Goal: Transaction & Acquisition: Download file/media

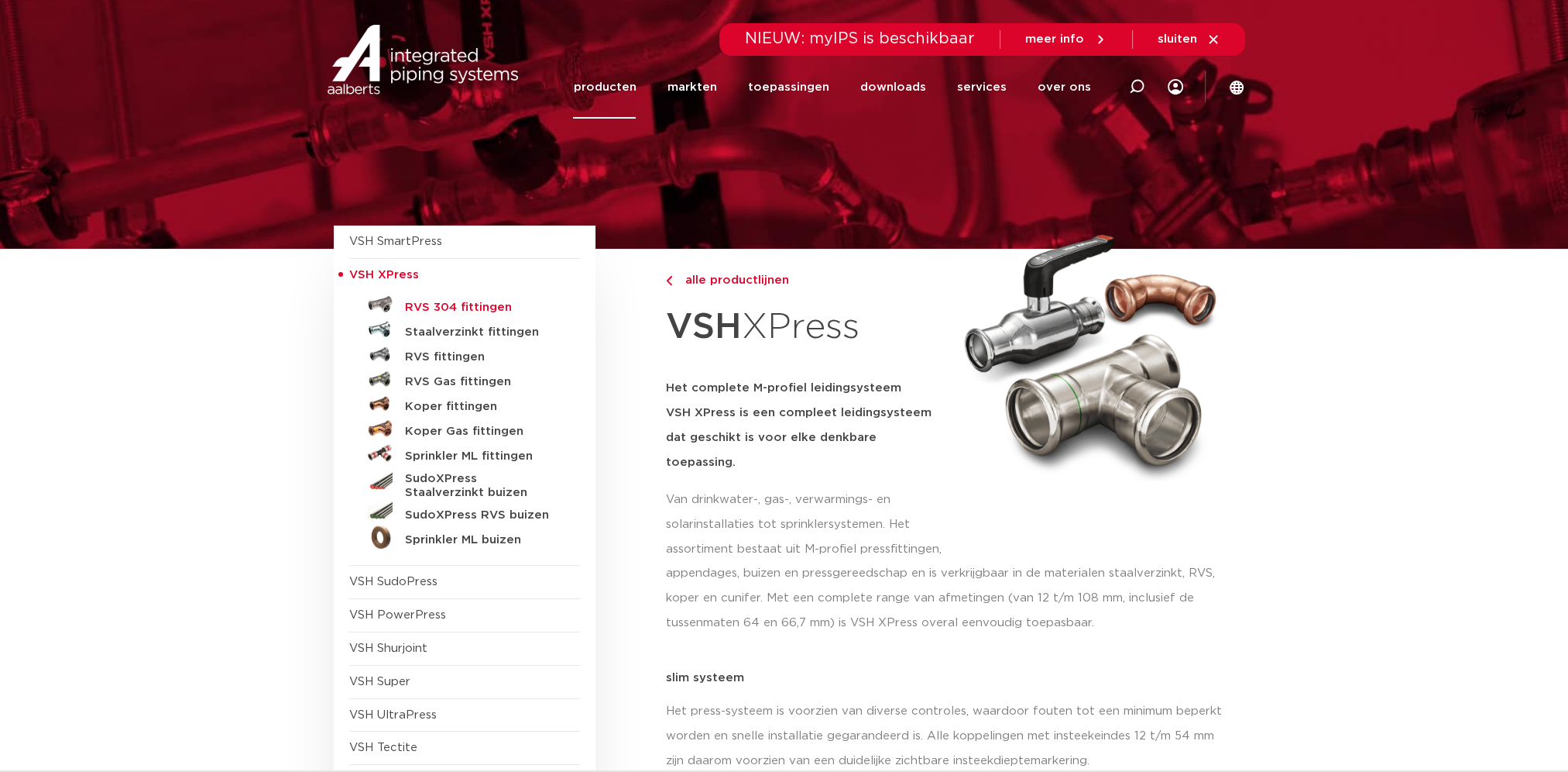
click at [464, 304] on h5 "RVS 304 fittingen" at bounding box center [481, 307] width 153 height 14
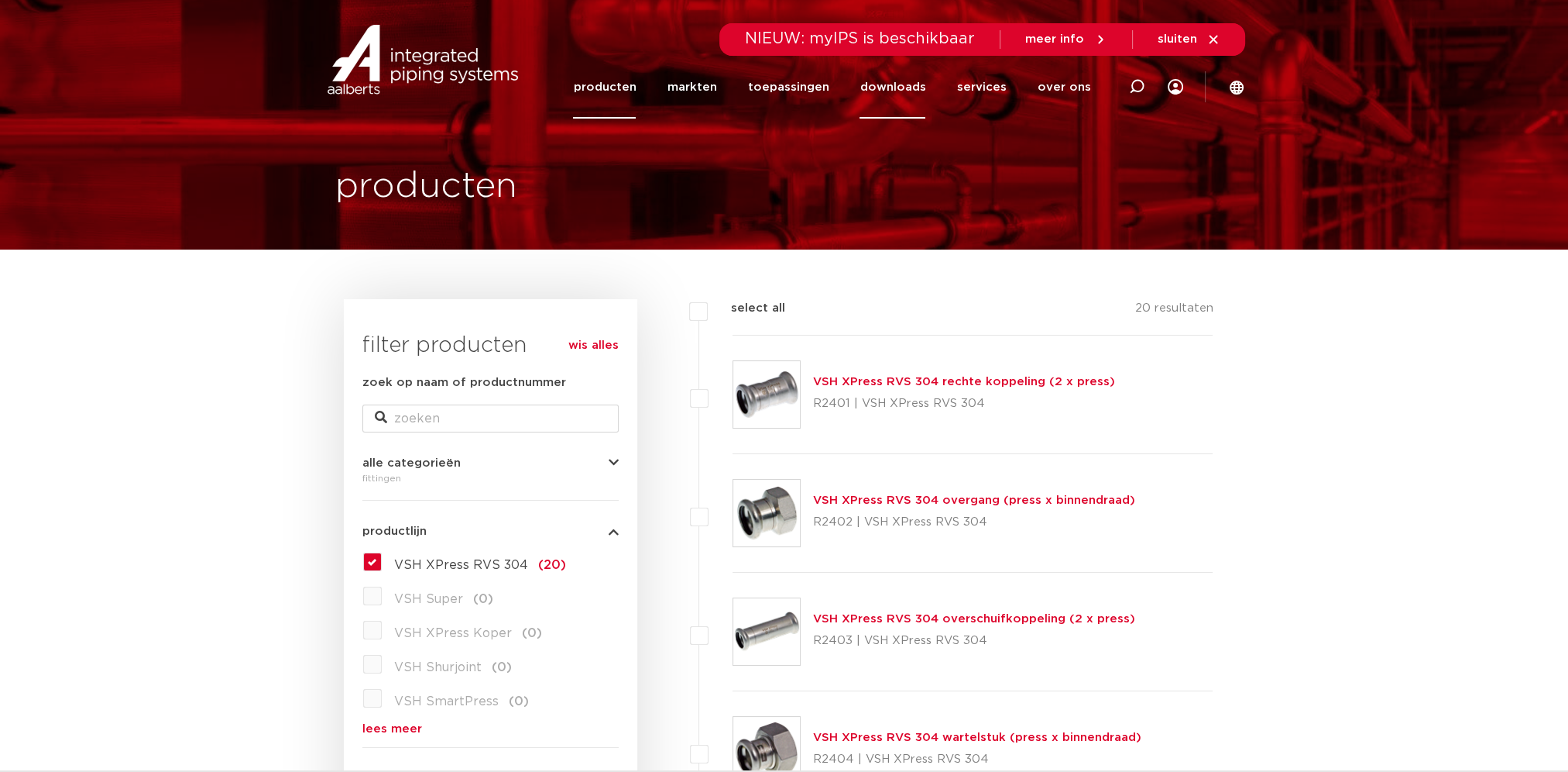
click at [898, 86] on link "downloads" at bounding box center [892, 88] width 66 height 63
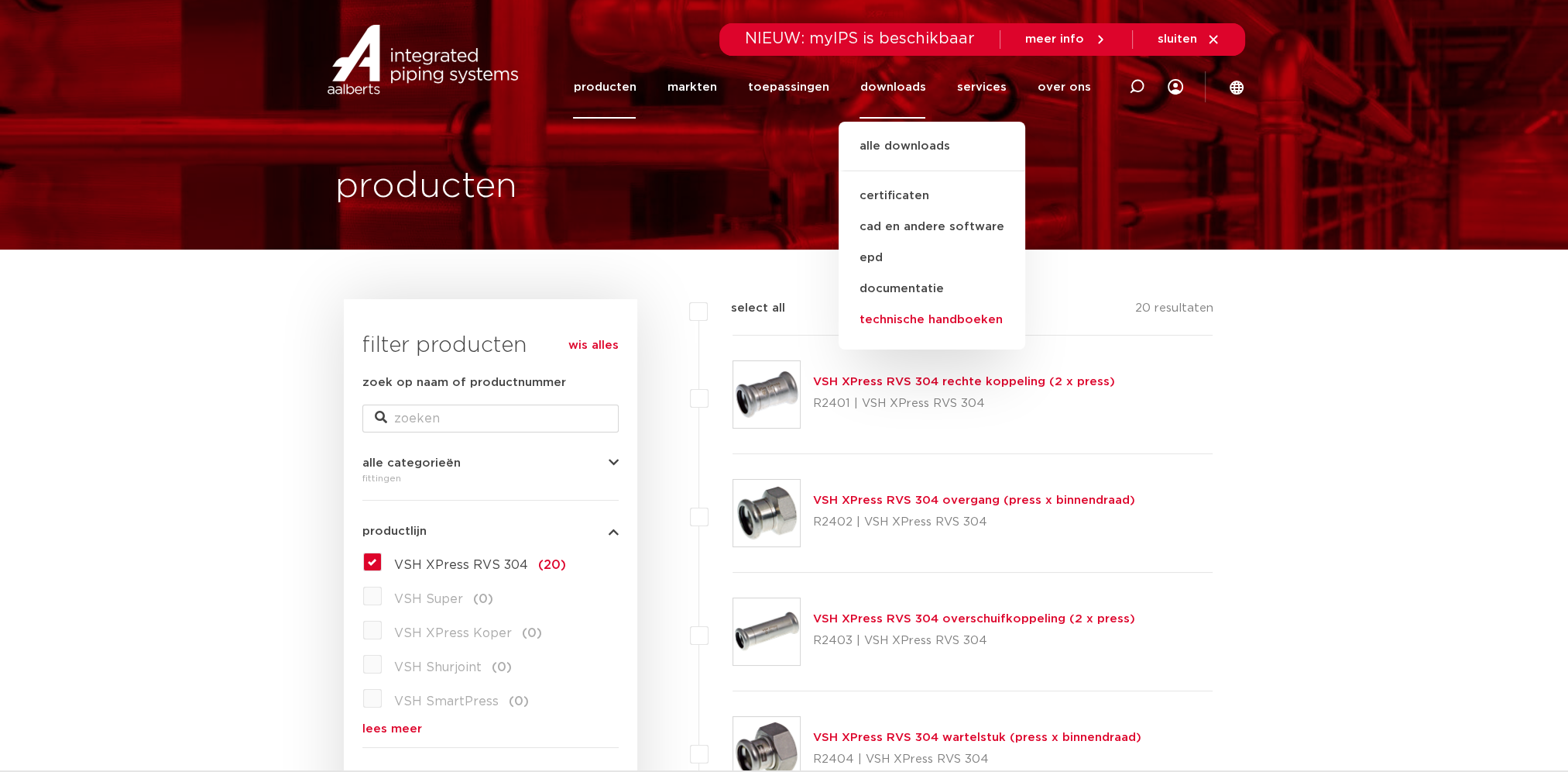
click at [918, 319] on link "technische handboeken" at bounding box center [932, 320] width 186 height 31
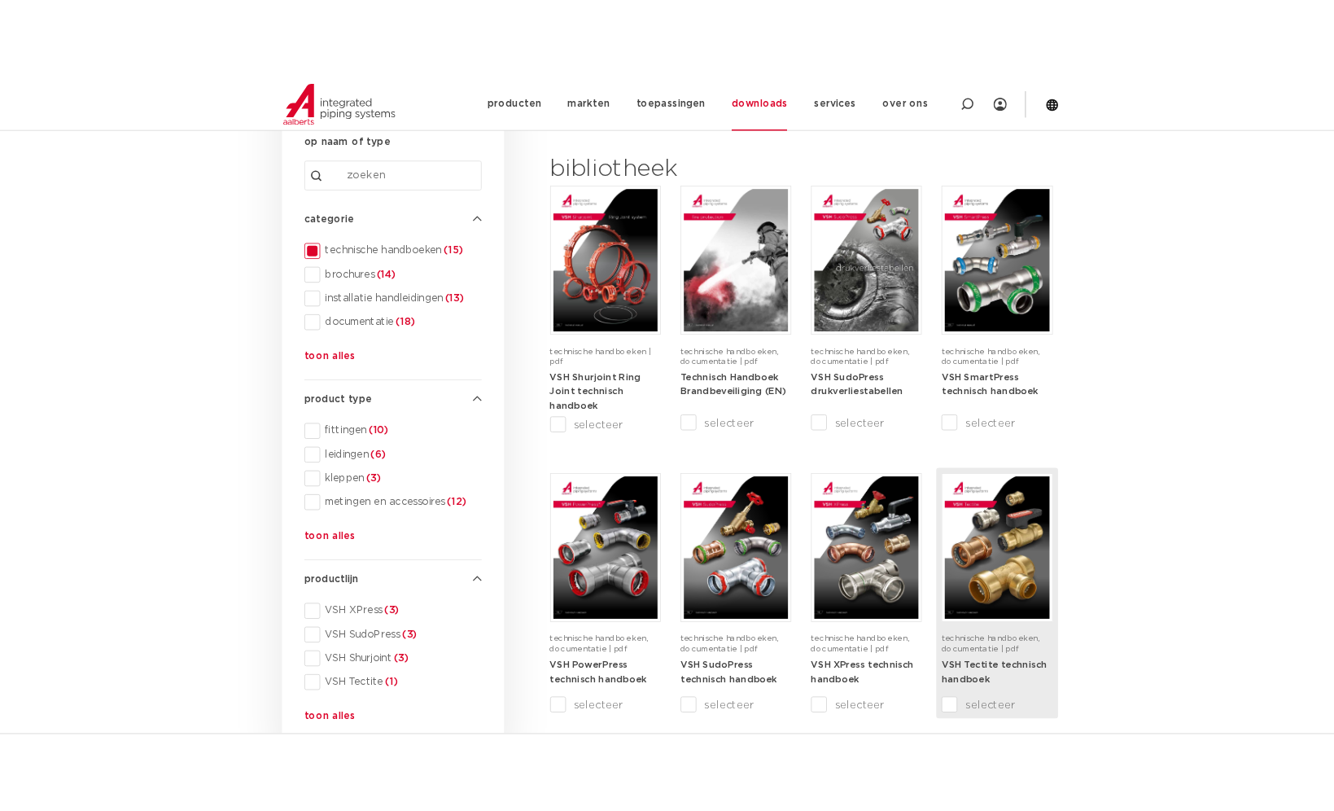
scroll to position [244, 0]
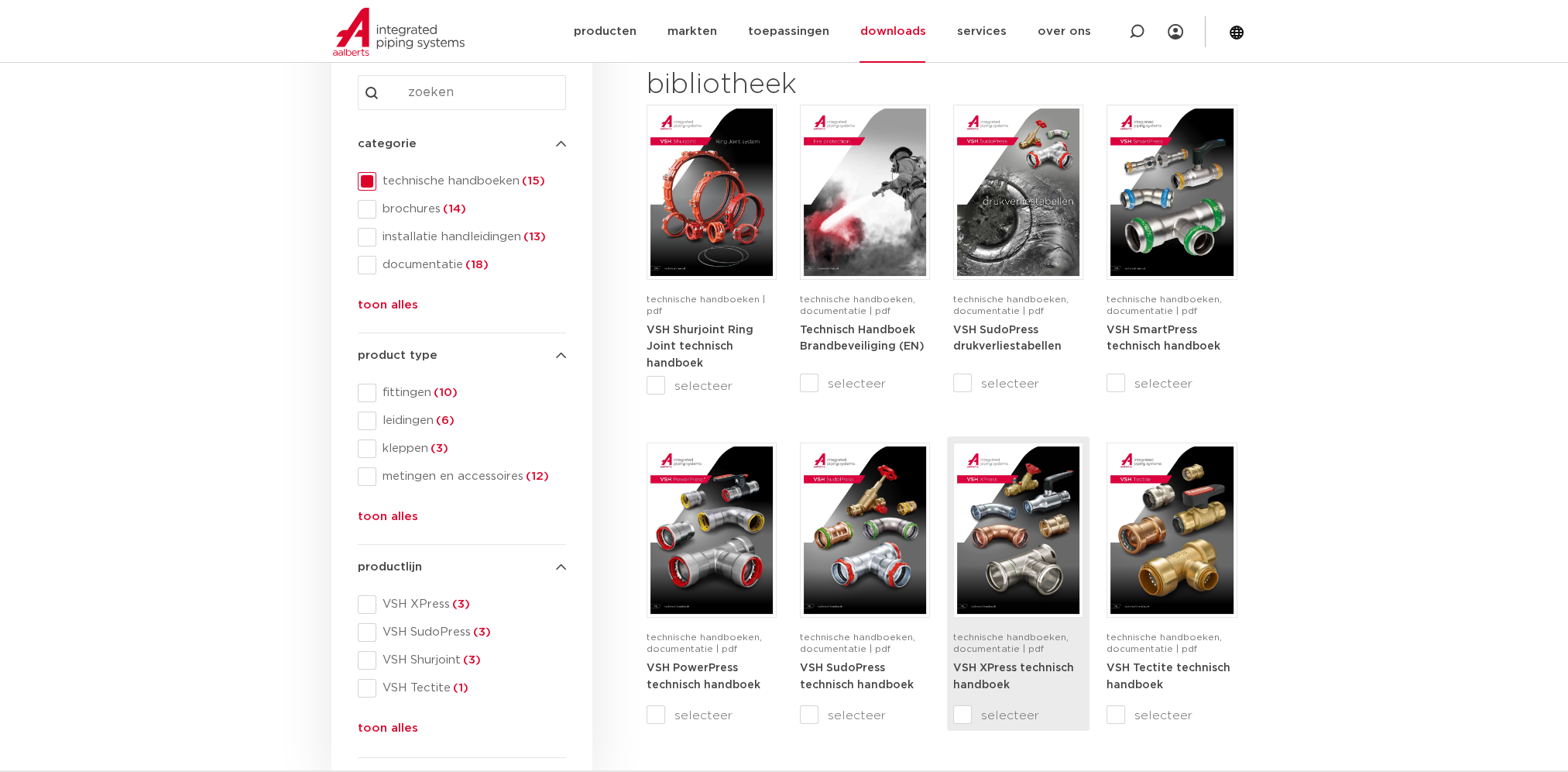
click at [1036, 573] on img at bounding box center [1018, 530] width 123 height 168
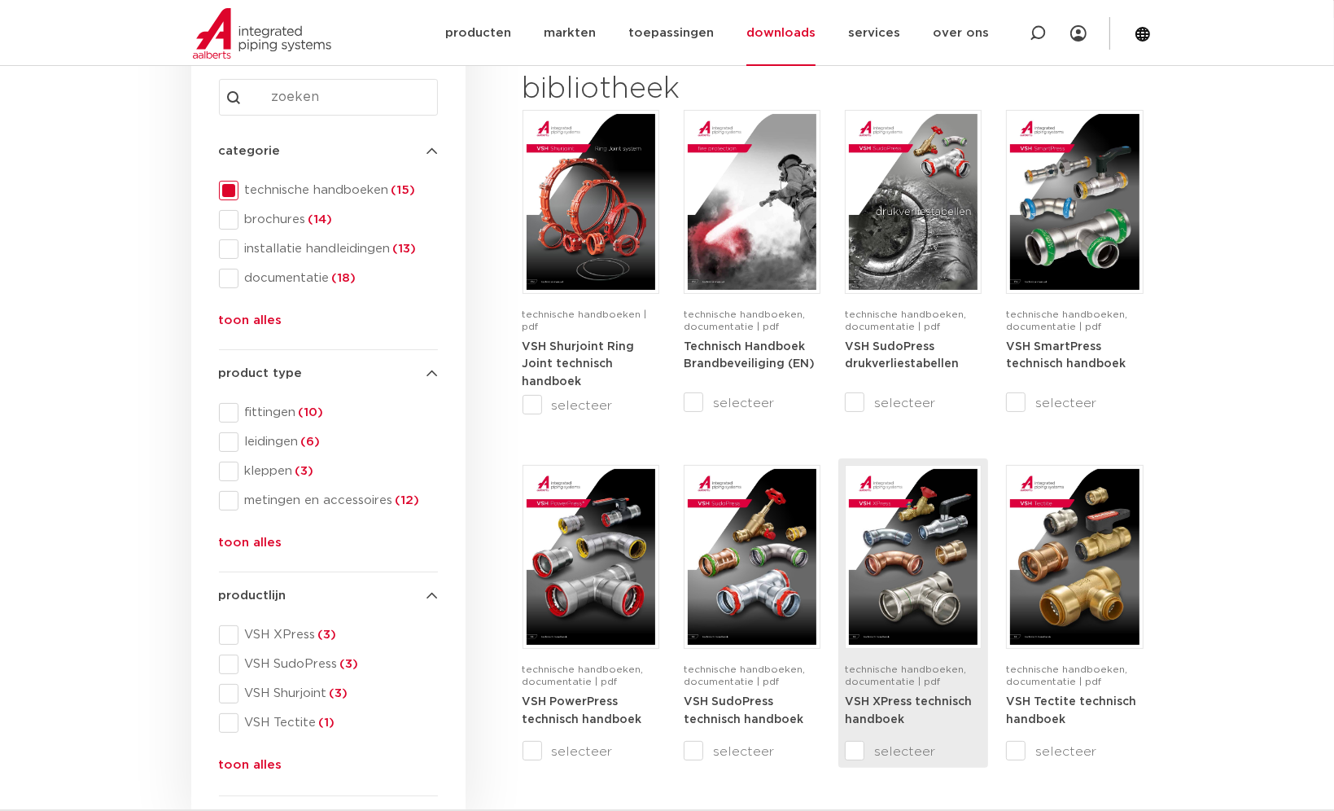
click at [857, 751] on input "selecteer" at bounding box center [879, 752] width 68 height 20
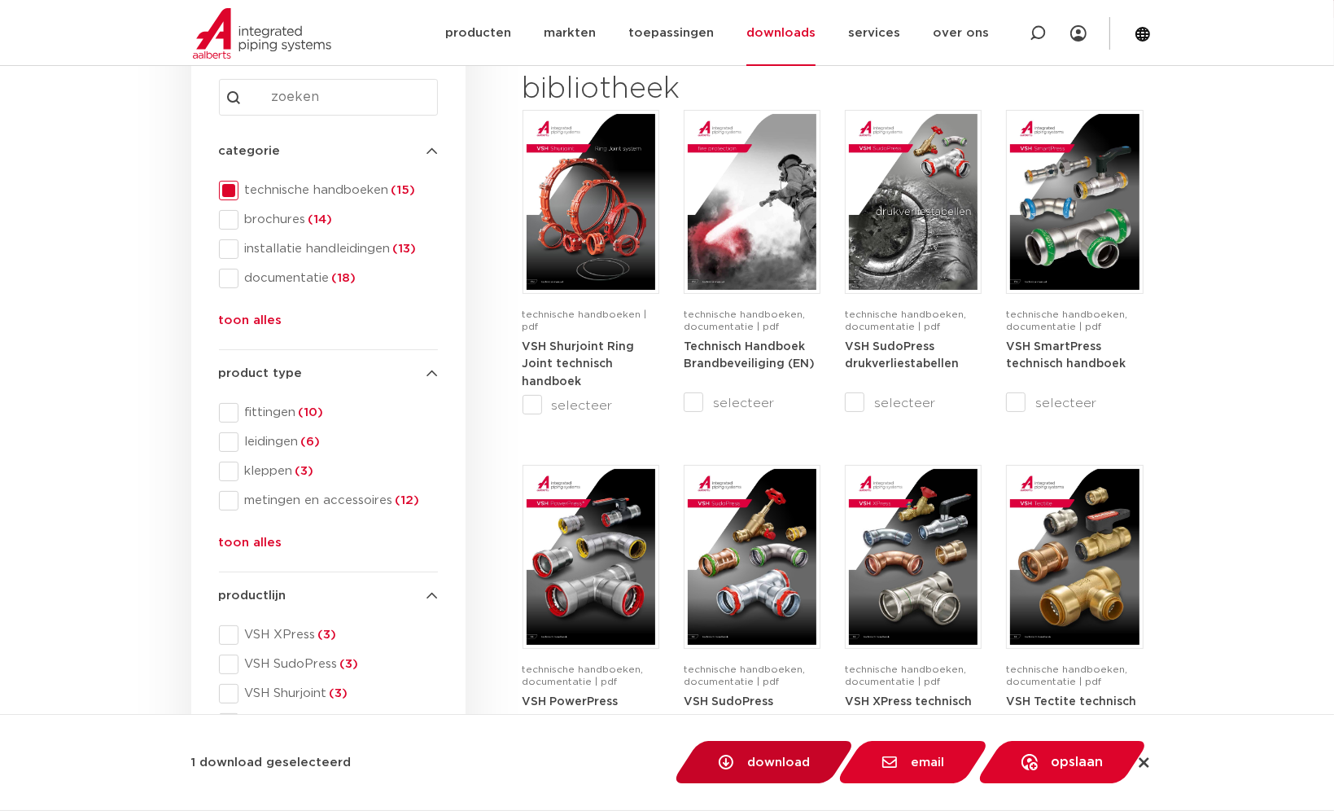
click at [757, 768] on span "download" at bounding box center [778, 762] width 63 height 12
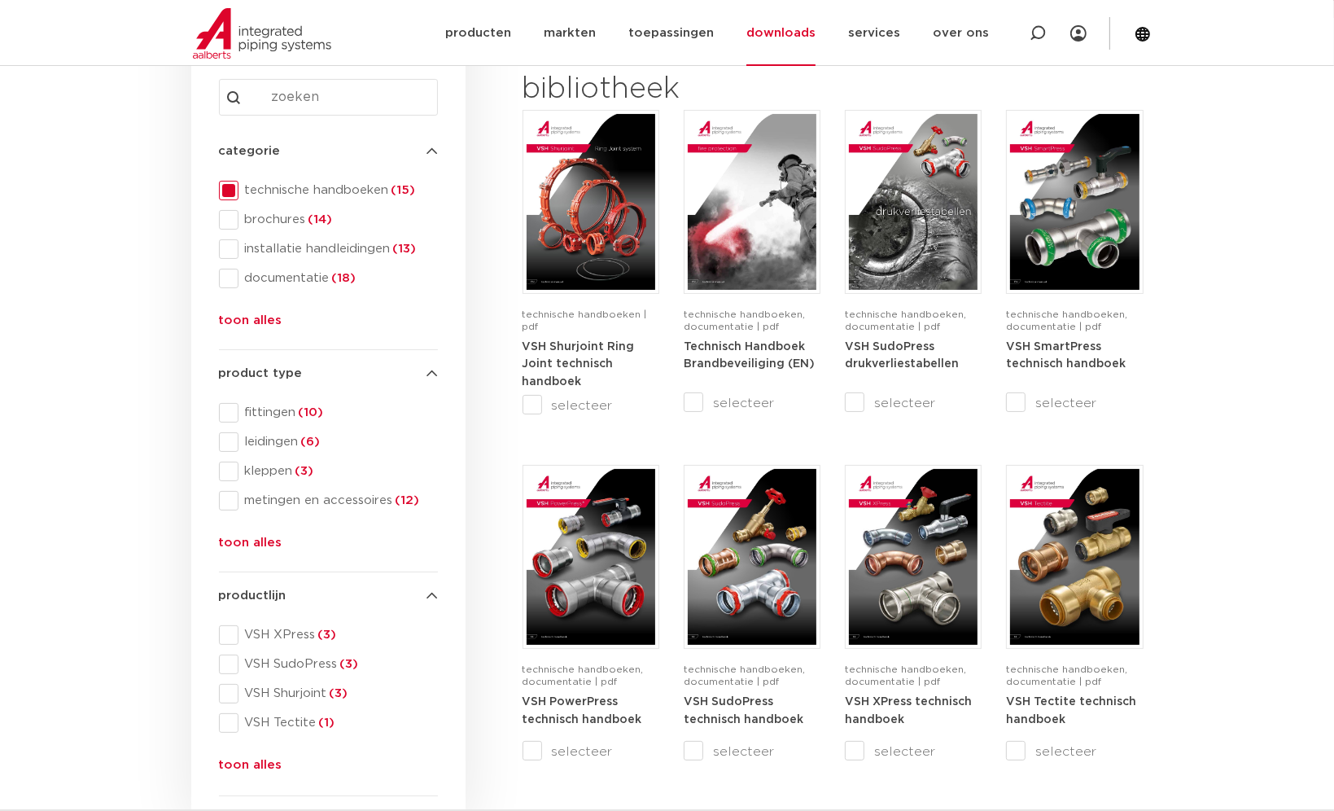
checkbox input "false"
